Goal: Transaction & Acquisition: Purchase product/service

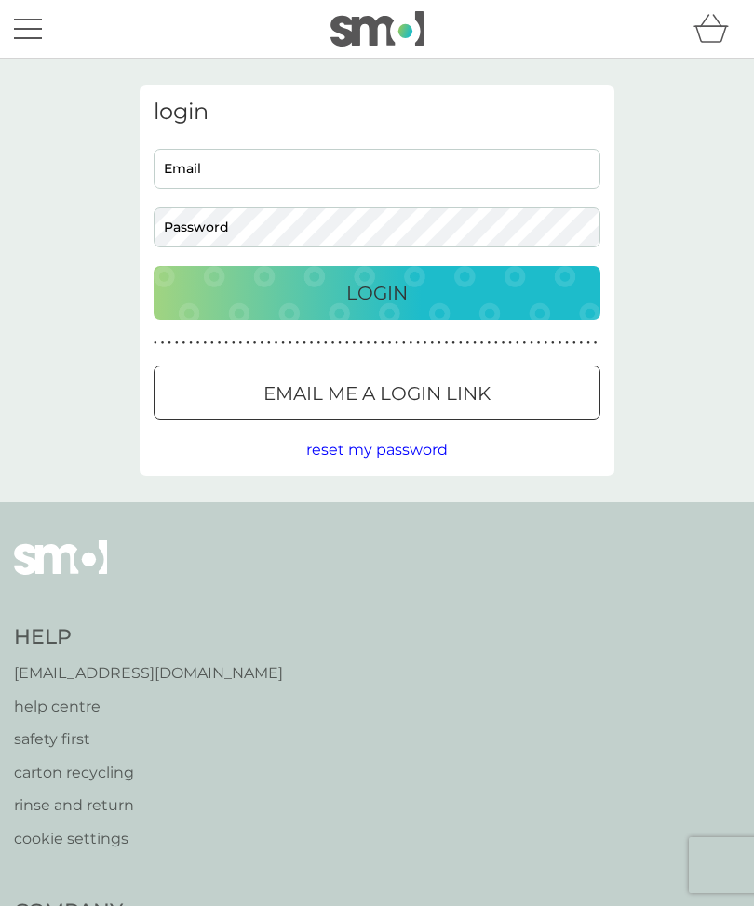
click at [230, 154] on input "Email" at bounding box center [376, 169] width 447 height 40
type input "[EMAIL_ADDRESS][DOMAIN_NAME]"
click at [377, 292] on button "Login" at bounding box center [376, 293] width 447 height 54
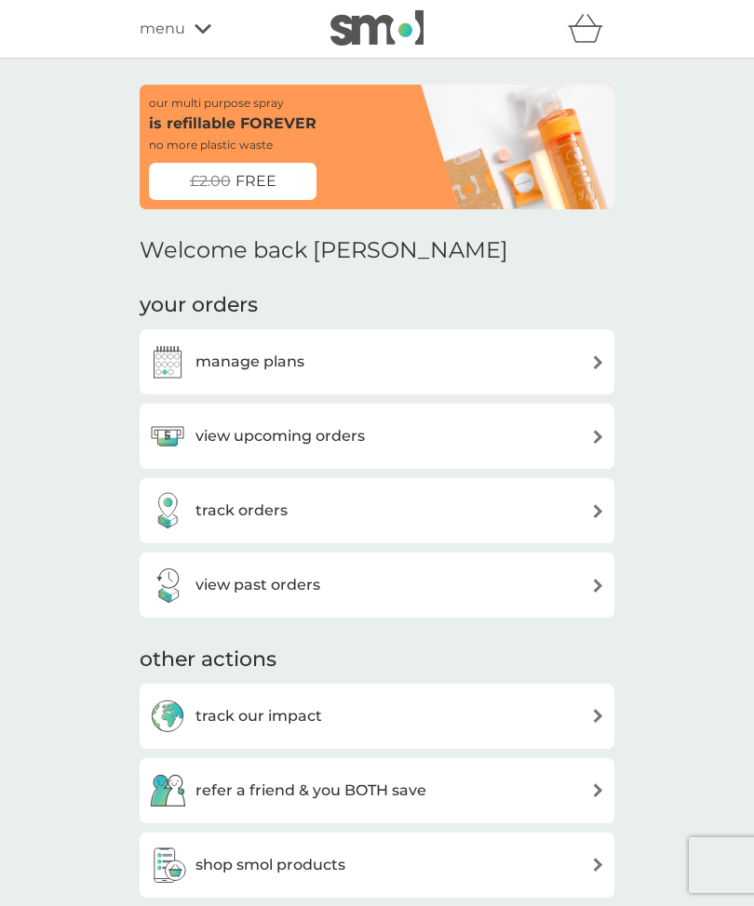
click at [594, 365] on img at bounding box center [598, 362] width 14 height 14
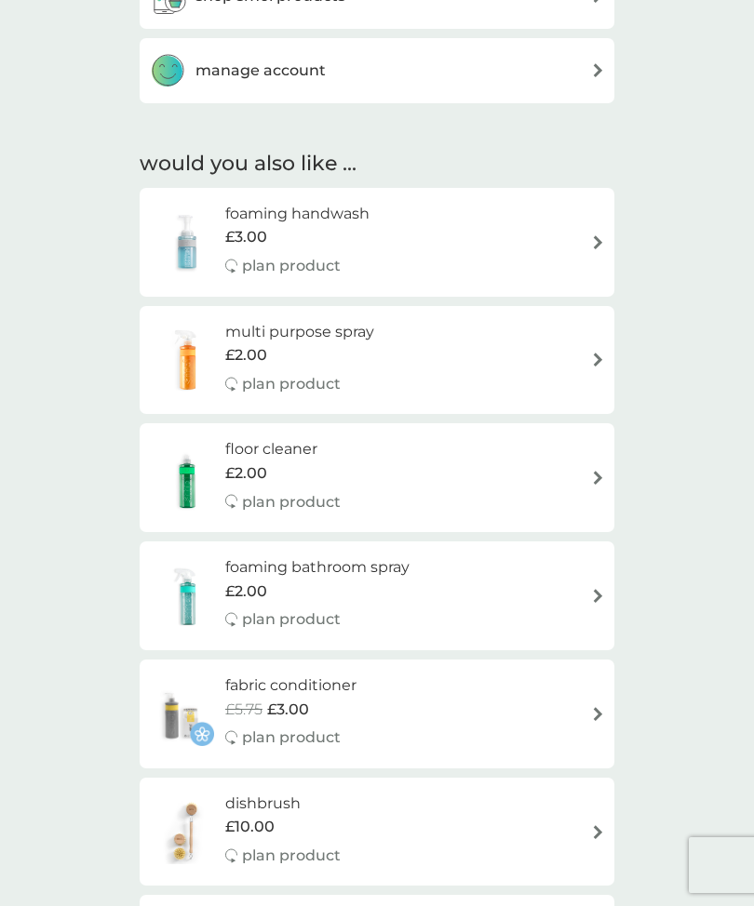
scroll to position [873, 0]
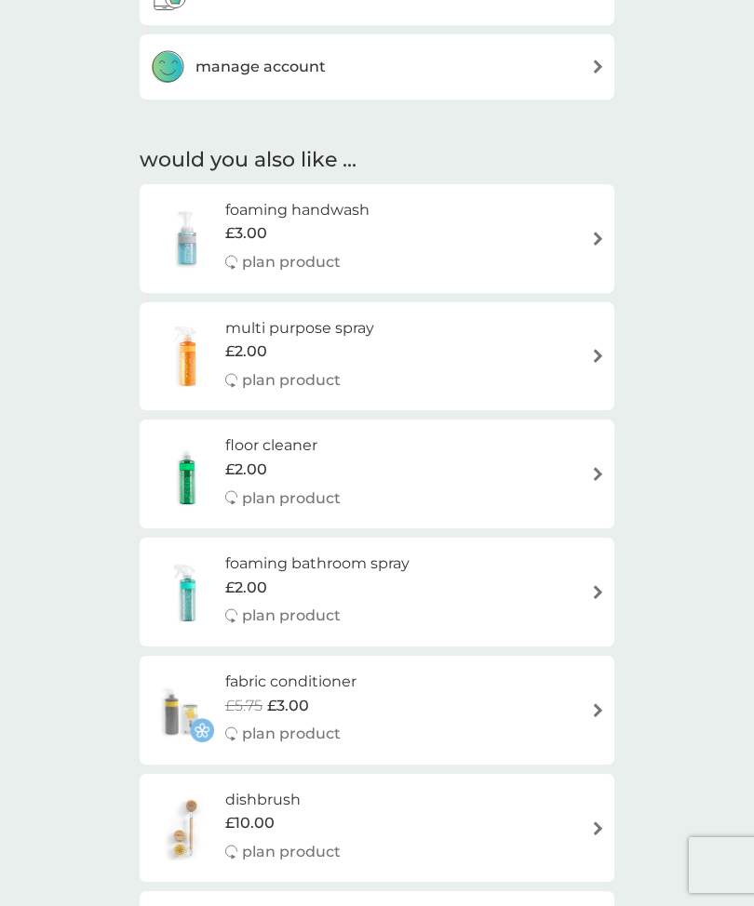
click at [600, 232] on img at bounding box center [598, 239] width 14 height 14
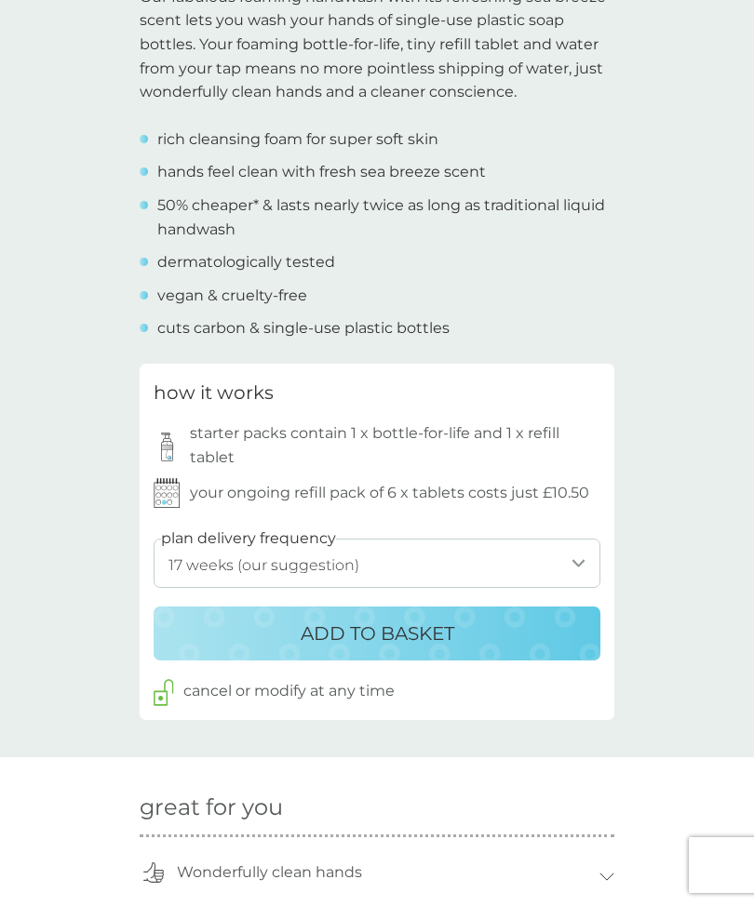
scroll to position [633, 0]
click at [576, 561] on select "1 week 2 weeks 3 weeks 4 weeks 5 weeks 6 weeks 7 weeks 8 weeks 9 weeks 10 weeks…" at bounding box center [376, 564] width 447 height 49
select select "140"
click at [390, 620] on p "ADD TO BASKET" at bounding box center [376, 635] width 153 height 30
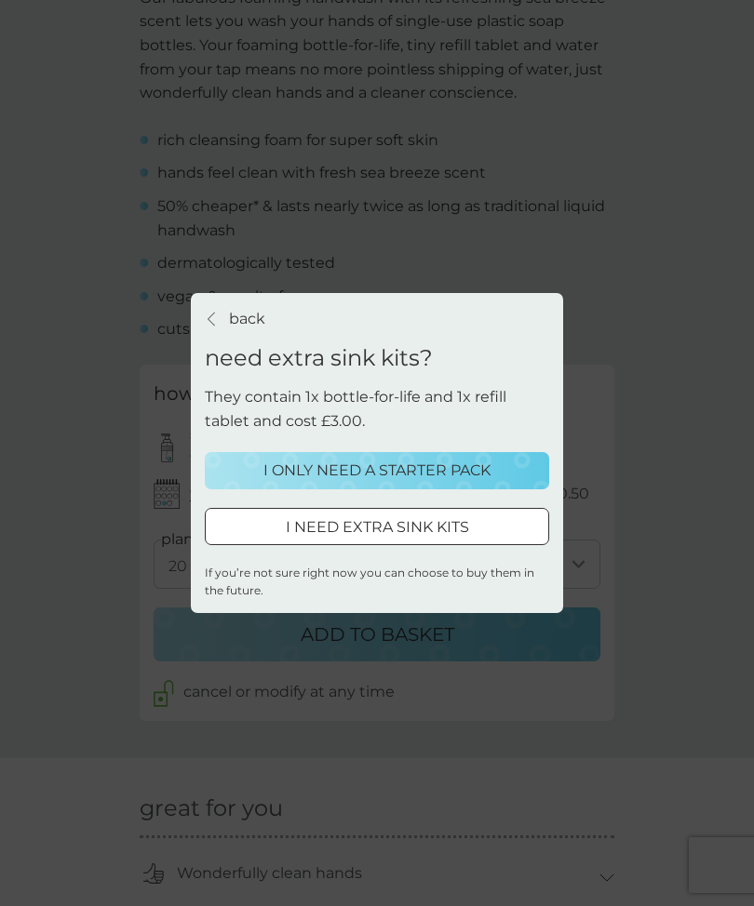
click at [393, 483] on p "I ONLY NEED A STARTER PACK" at bounding box center [376, 471] width 227 height 24
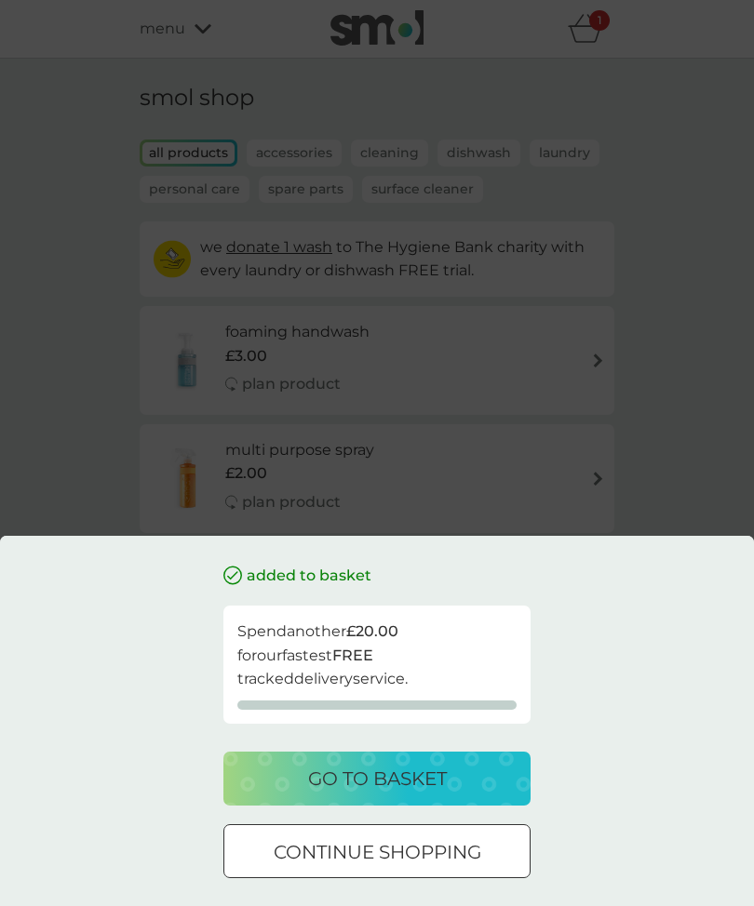
click at [396, 794] on p "go to basket" at bounding box center [377, 779] width 139 height 30
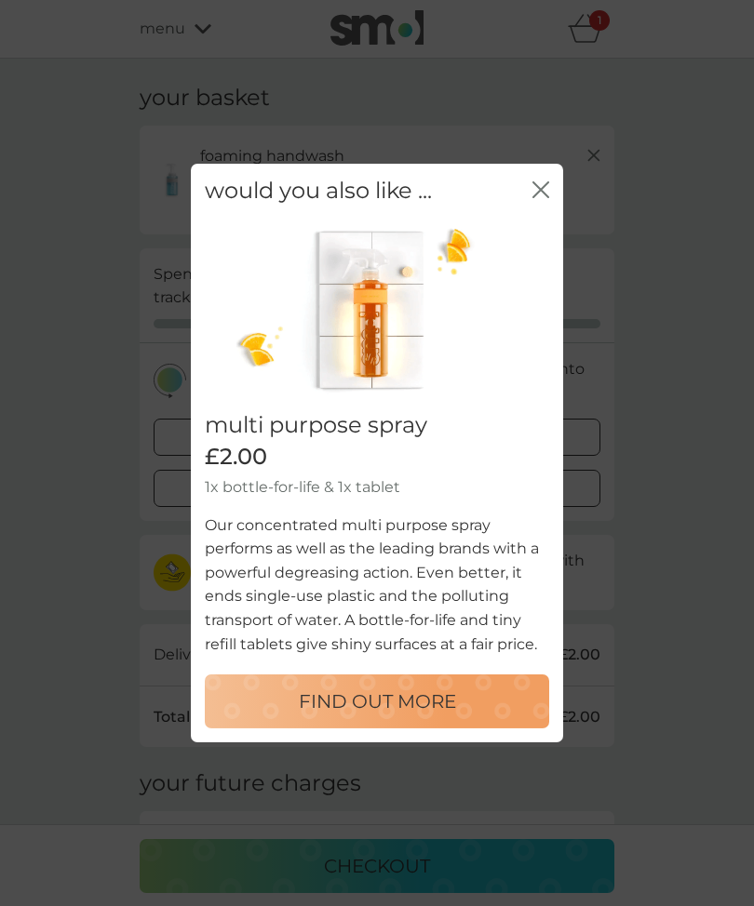
click at [532, 198] on icon "close" at bounding box center [540, 189] width 17 height 17
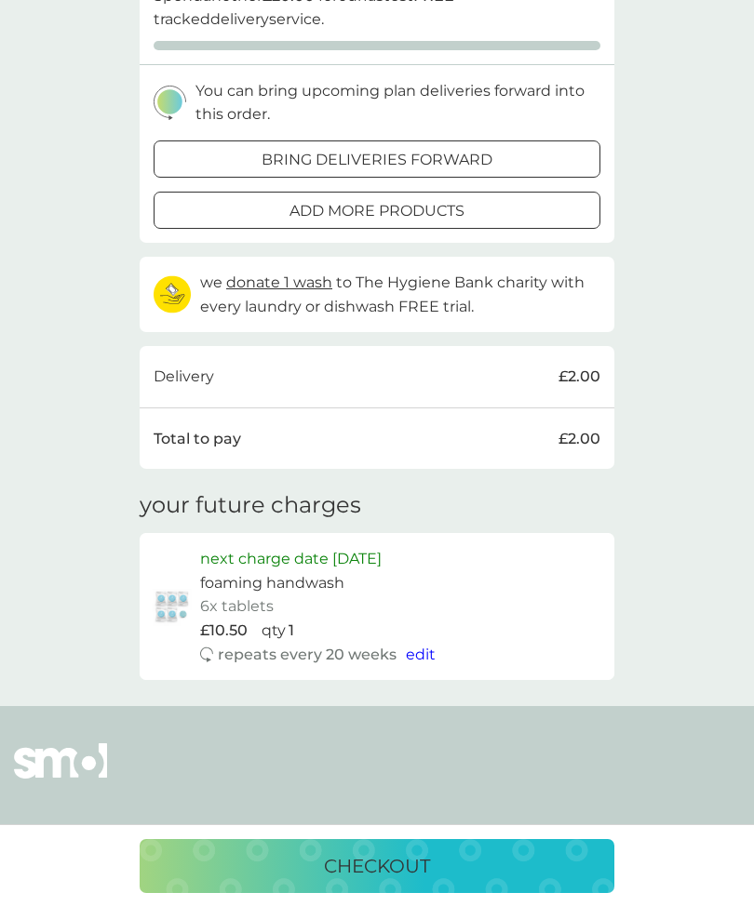
scroll to position [275, 0]
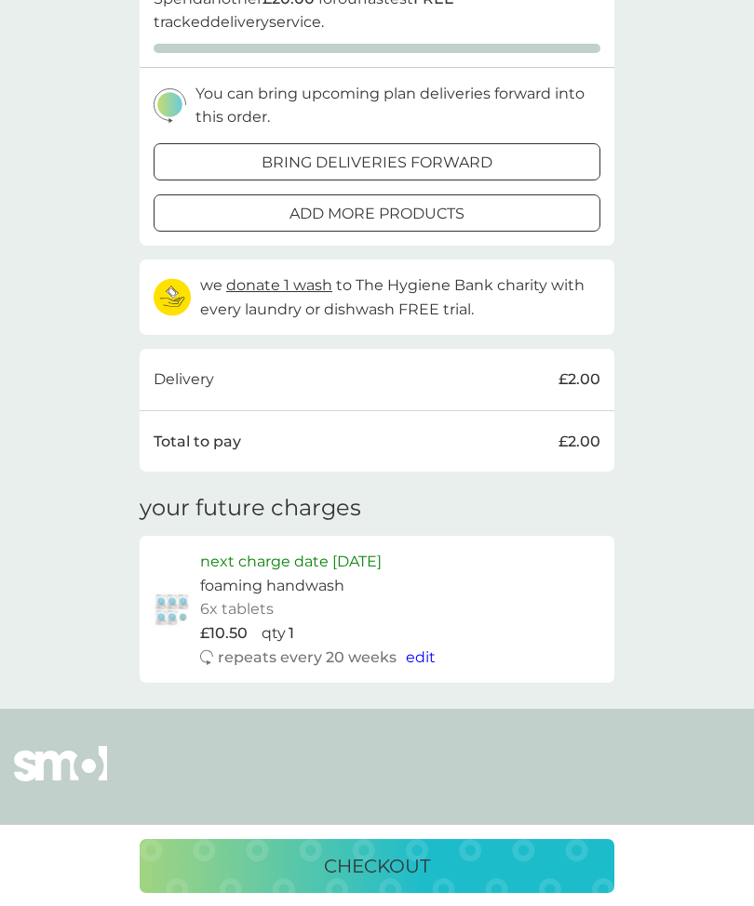
click at [387, 881] on p "checkout" at bounding box center [377, 866] width 106 height 30
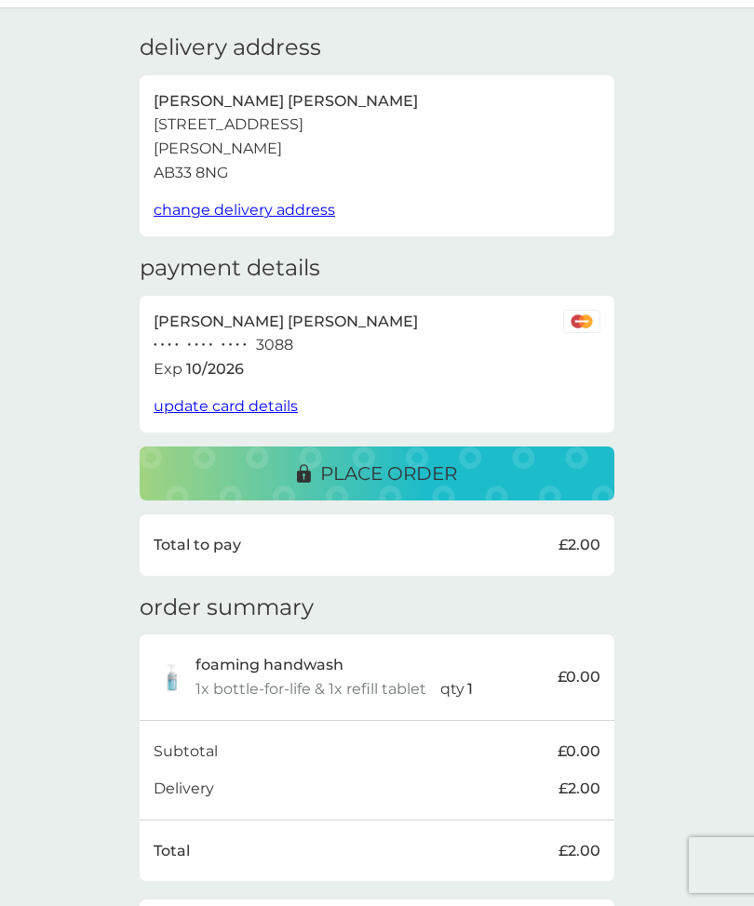
scroll to position [55, 0]
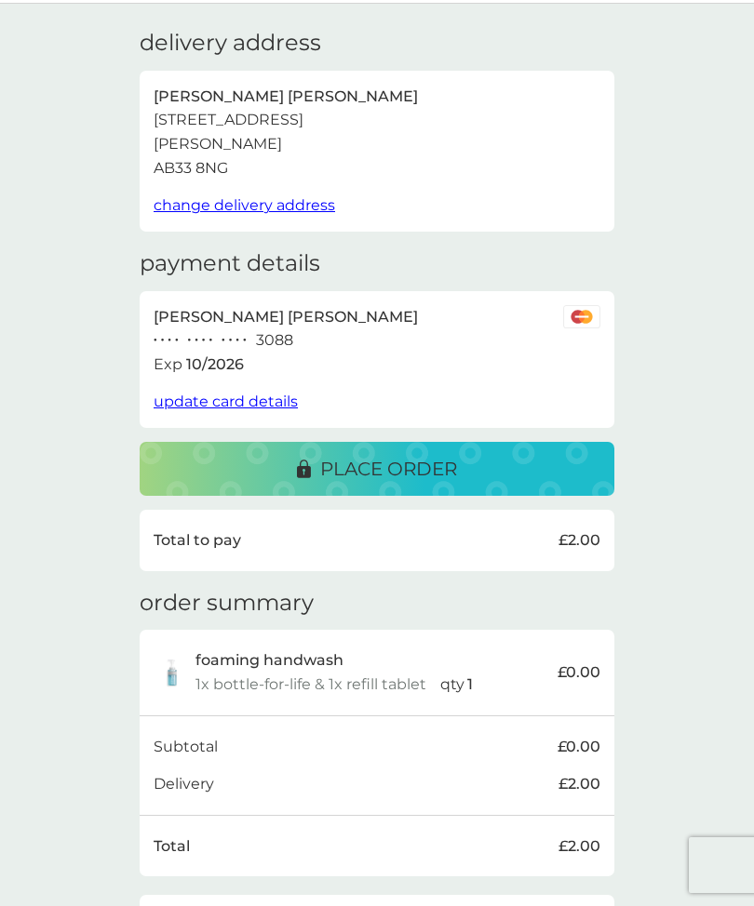
click at [404, 456] on p "place order" at bounding box center [388, 469] width 137 height 30
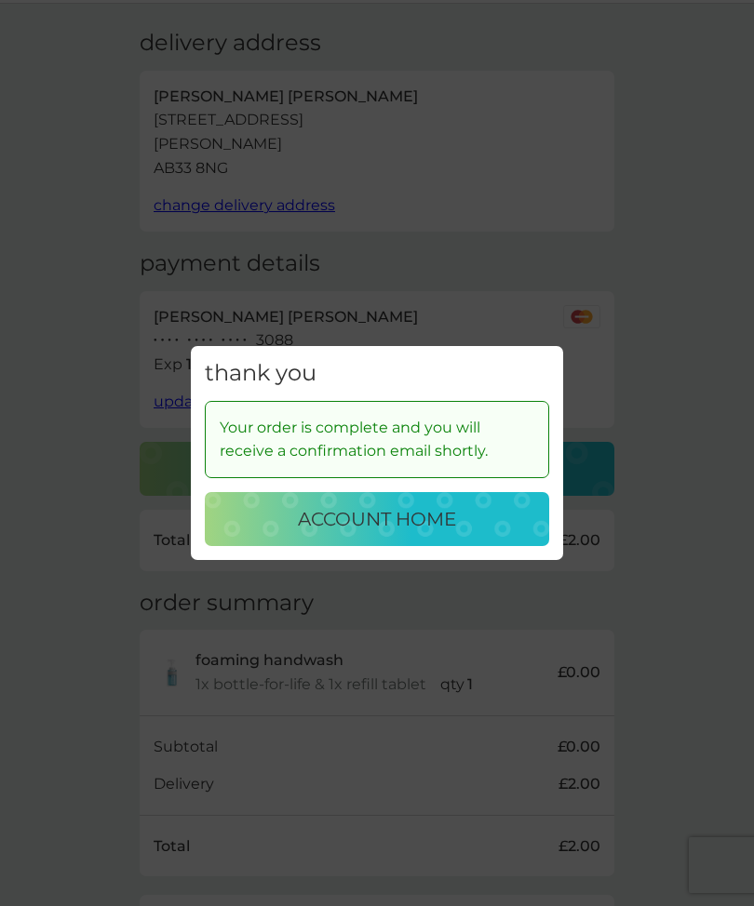
click at [380, 508] on p "account home" at bounding box center [377, 519] width 158 height 30
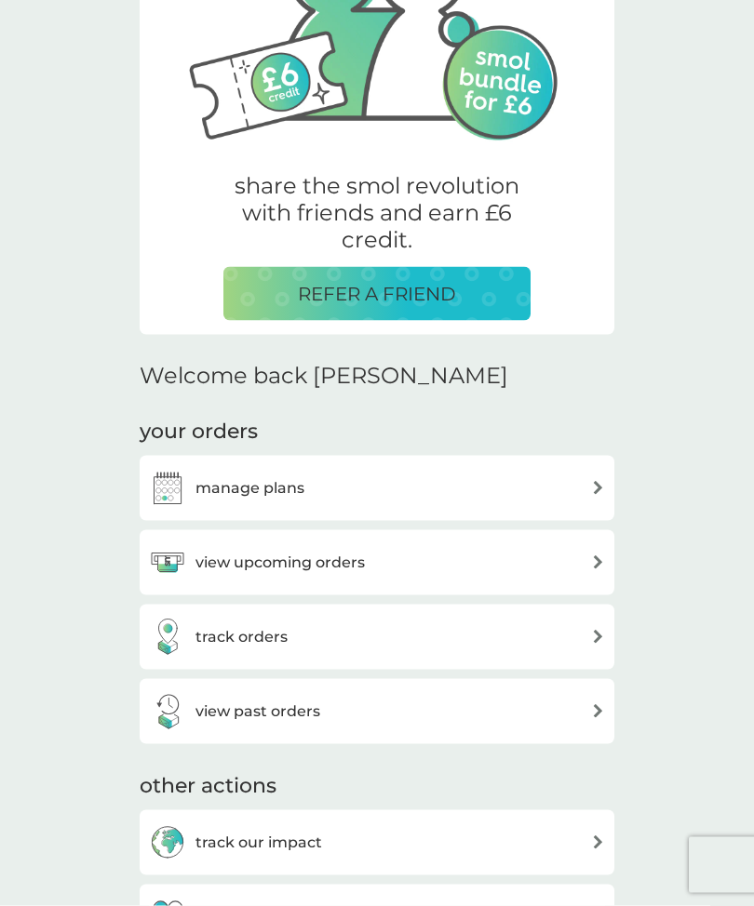
scroll to position [214, 0]
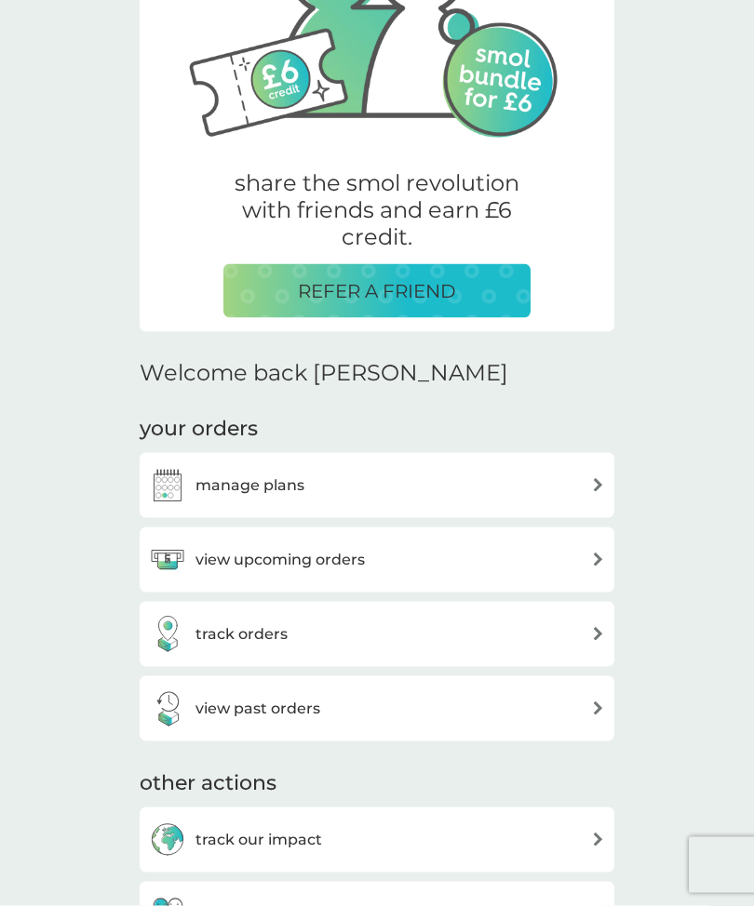
click at [596, 480] on img at bounding box center [598, 485] width 14 height 14
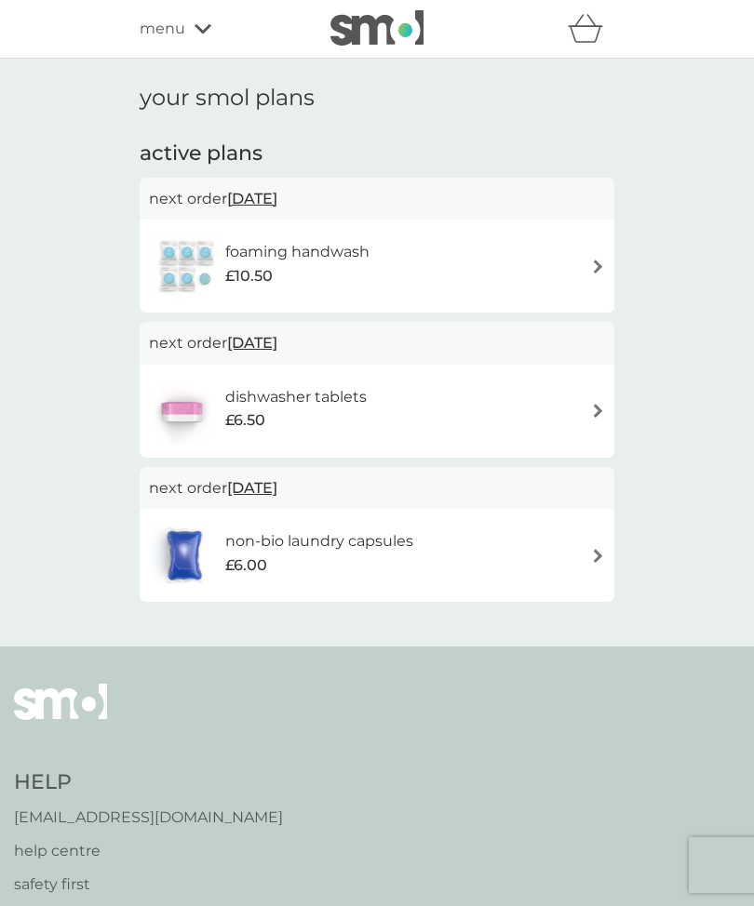
click at [603, 264] on img at bounding box center [598, 267] width 14 height 14
